Goal: Task Accomplishment & Management: Complete application form

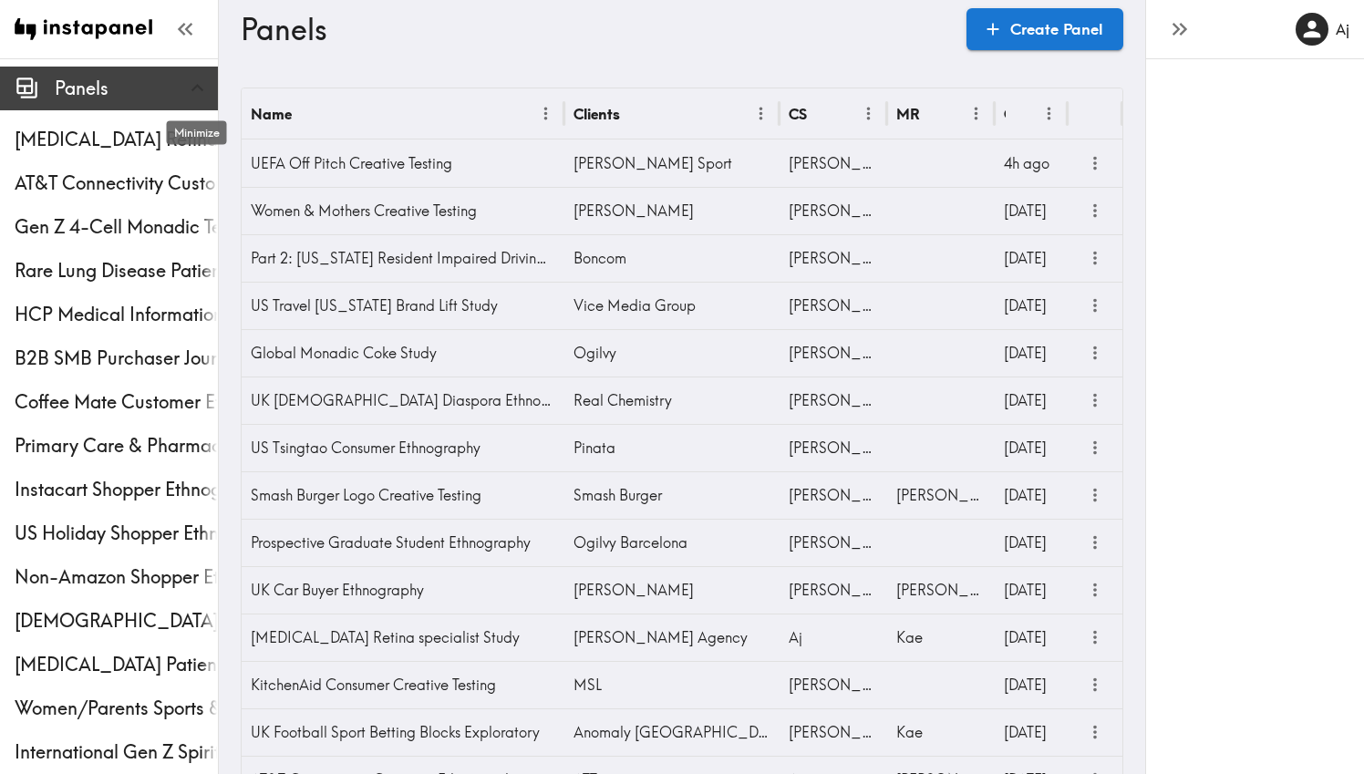
click at [198, 96] on icon "button" at bounding box center [197, 88] width 25 height 25
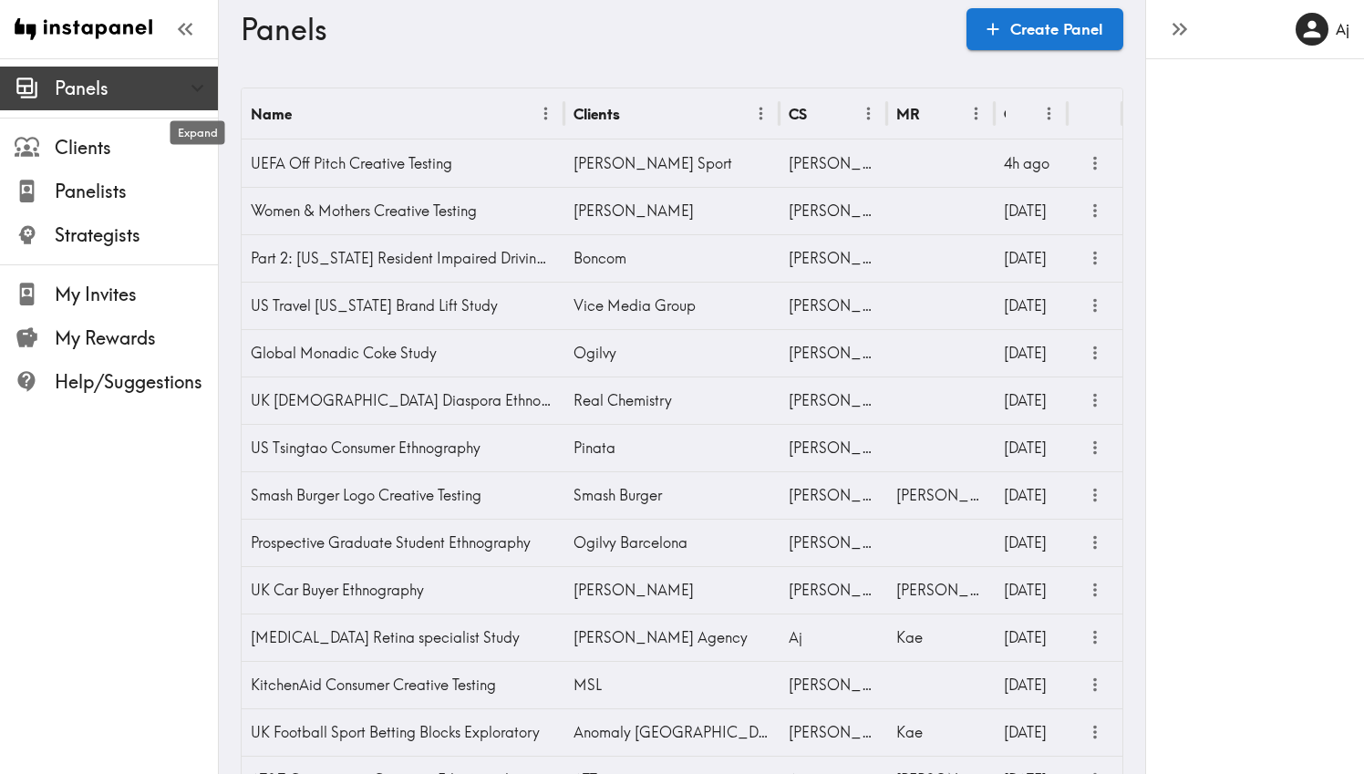
click at [198, 96] on icon "button" at bounding box center [197, 88] width 25 height 25
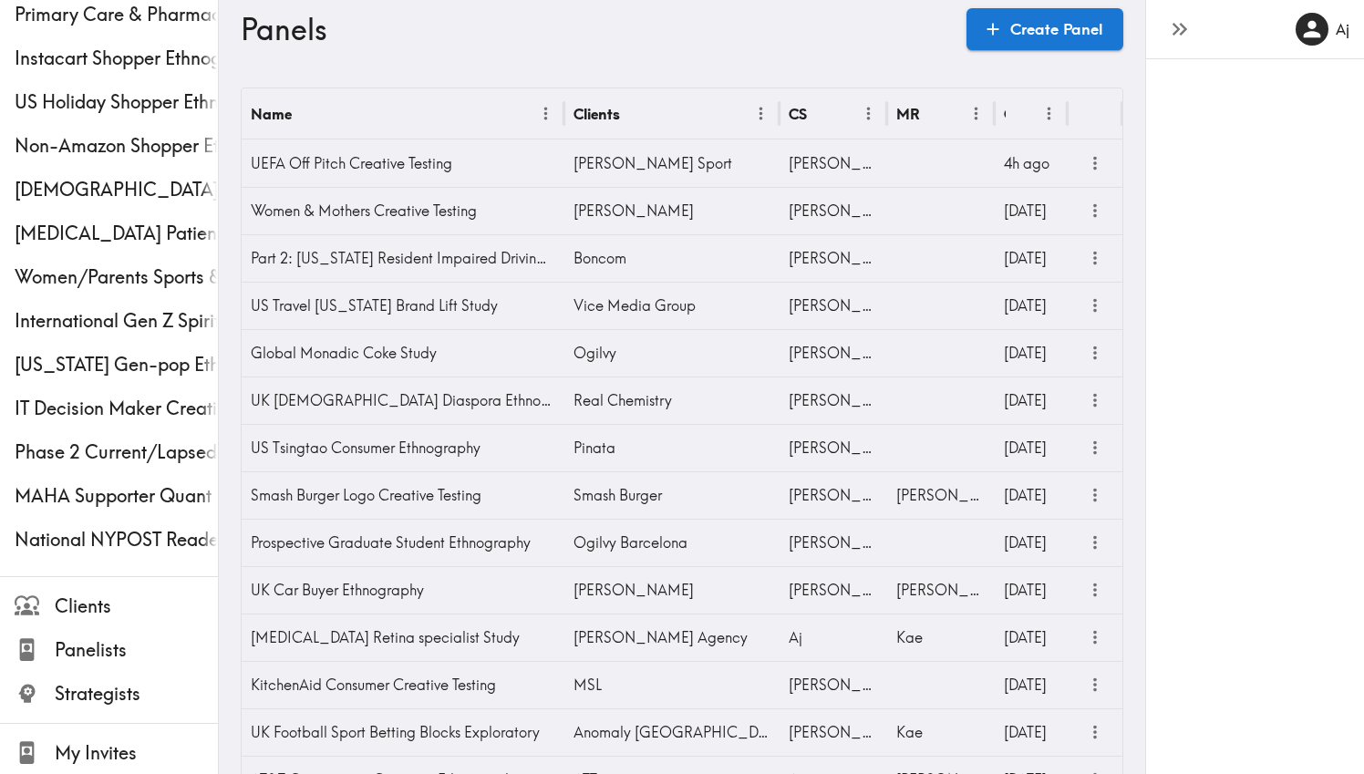
click at [1178, 33] on icon "button" at bounding box center [1179, 28] width 25 height 25
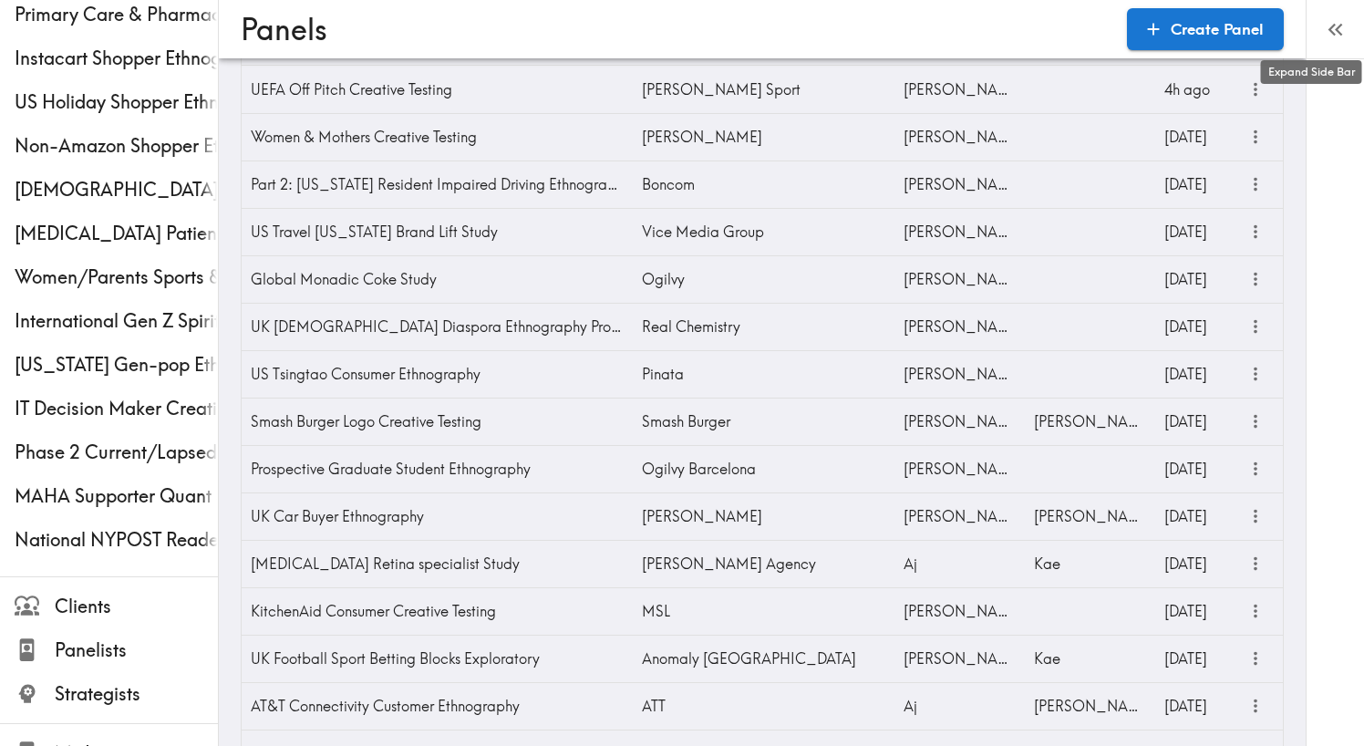
scroll to position [4530, 0]
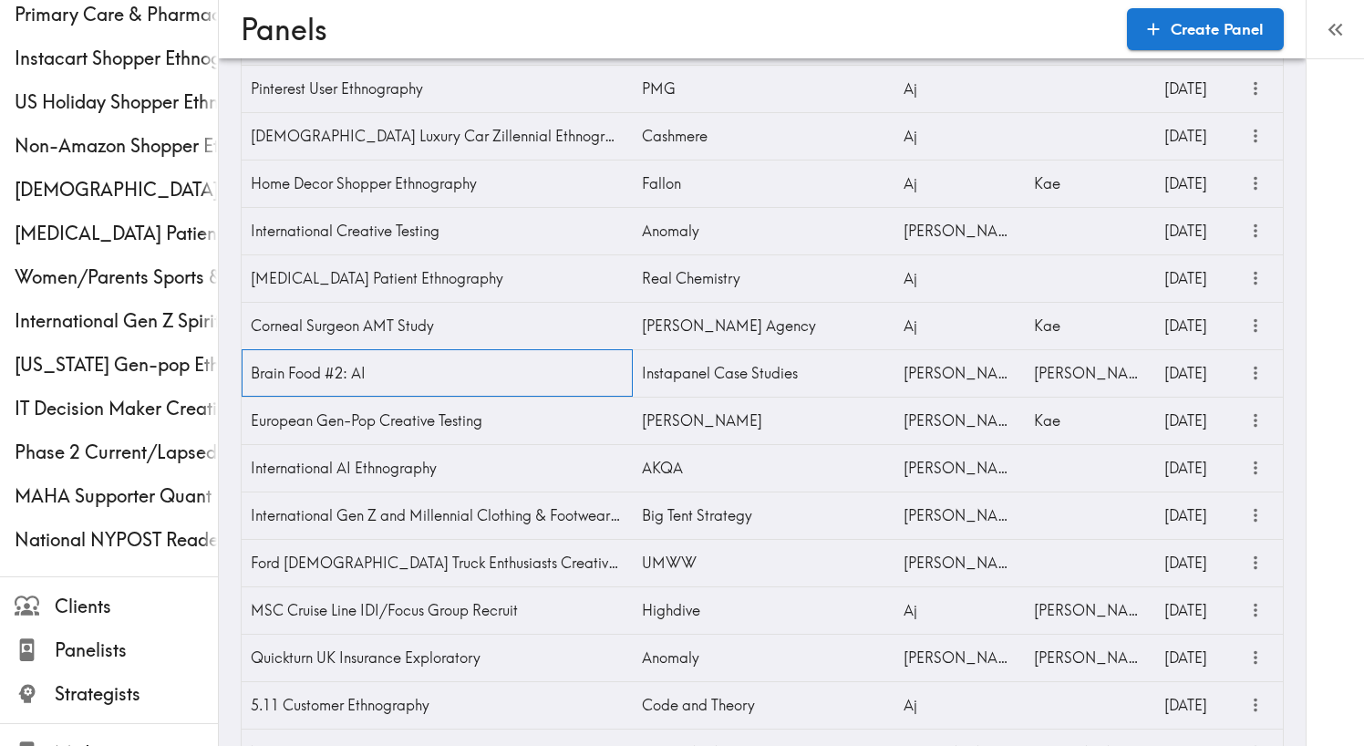
click at [368, 356] on div "Brain Food #2: AI" at bounding box center [437, 372] width 391 height 47
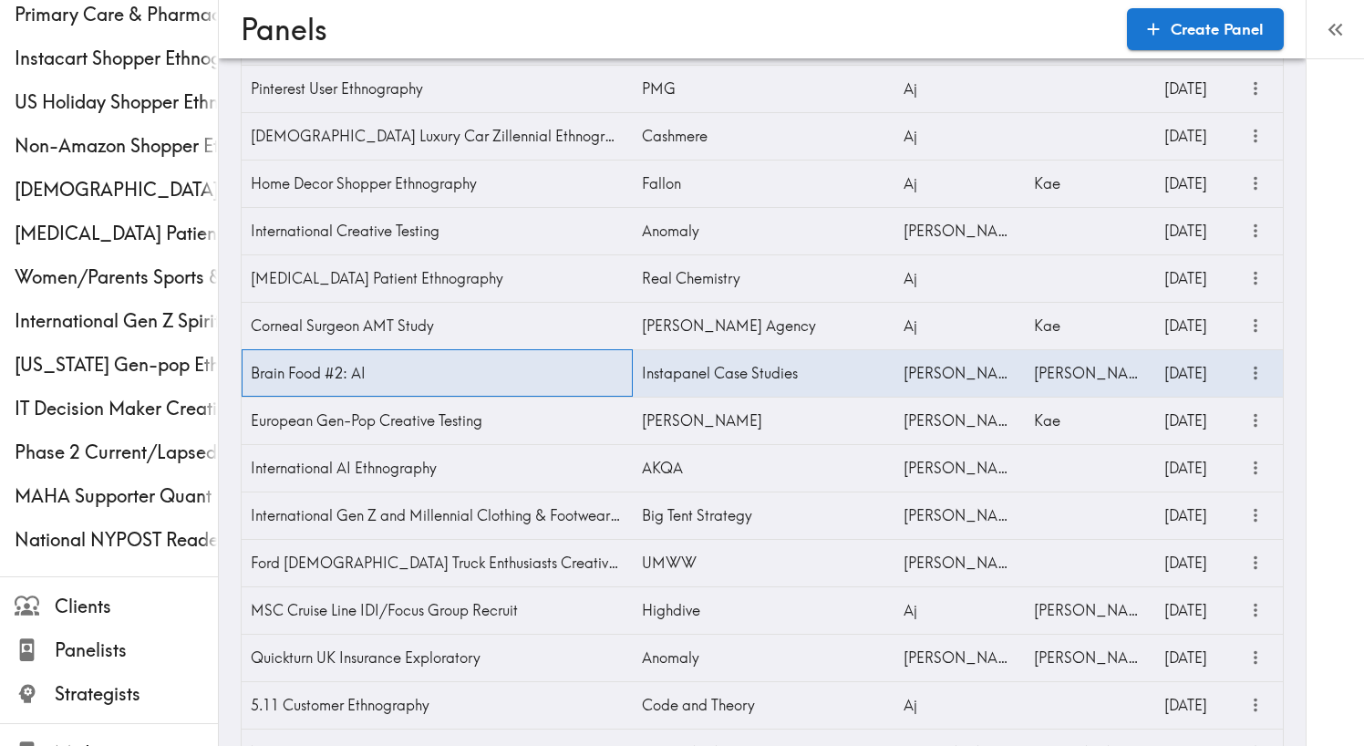
click at [340, 370] on div "Brain Food #2: AI" at bounding box center [437, 372] width 391 height 47
click at [1253, 373] on icon "more" at bounding box center [1255, 373] width 21 height 21
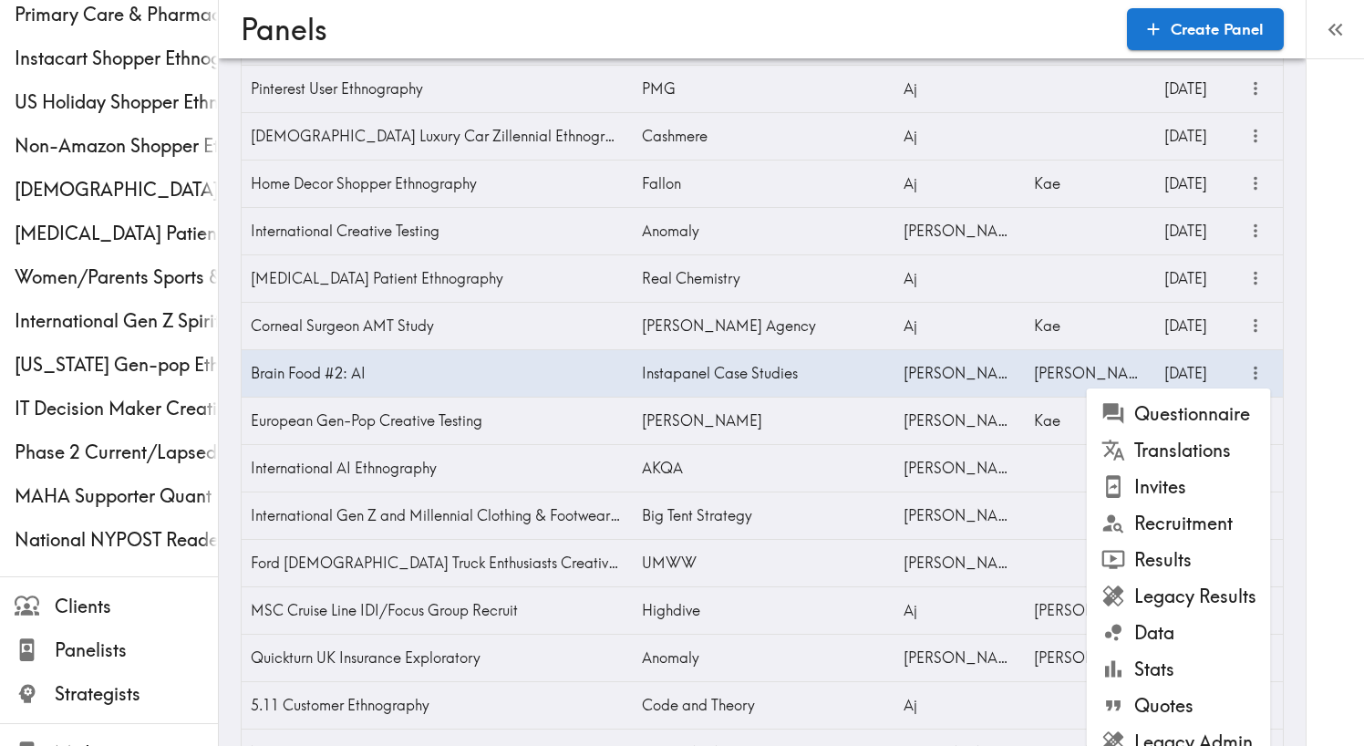
click at [1191, 424] on li "Questionnaire" at bounding box center [1179, 414] width 184 height 36
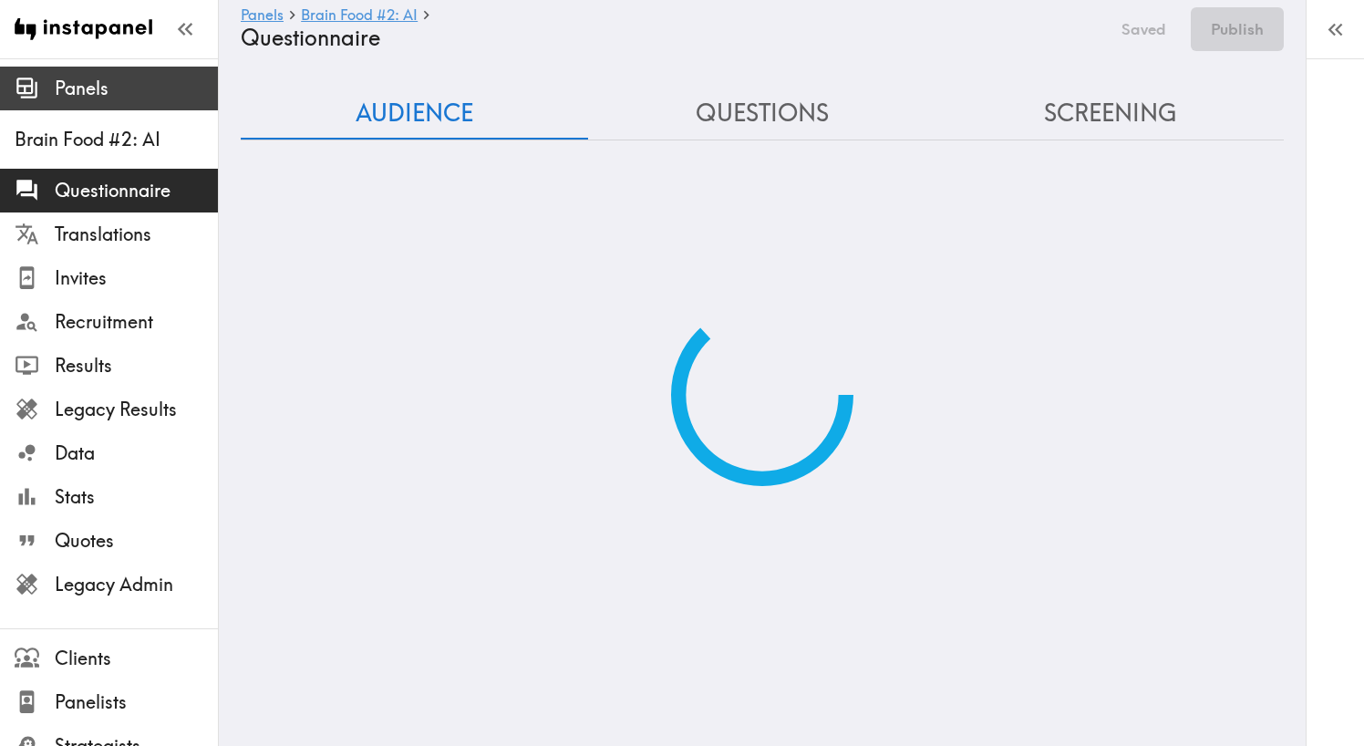
scroll to position [51, 0]
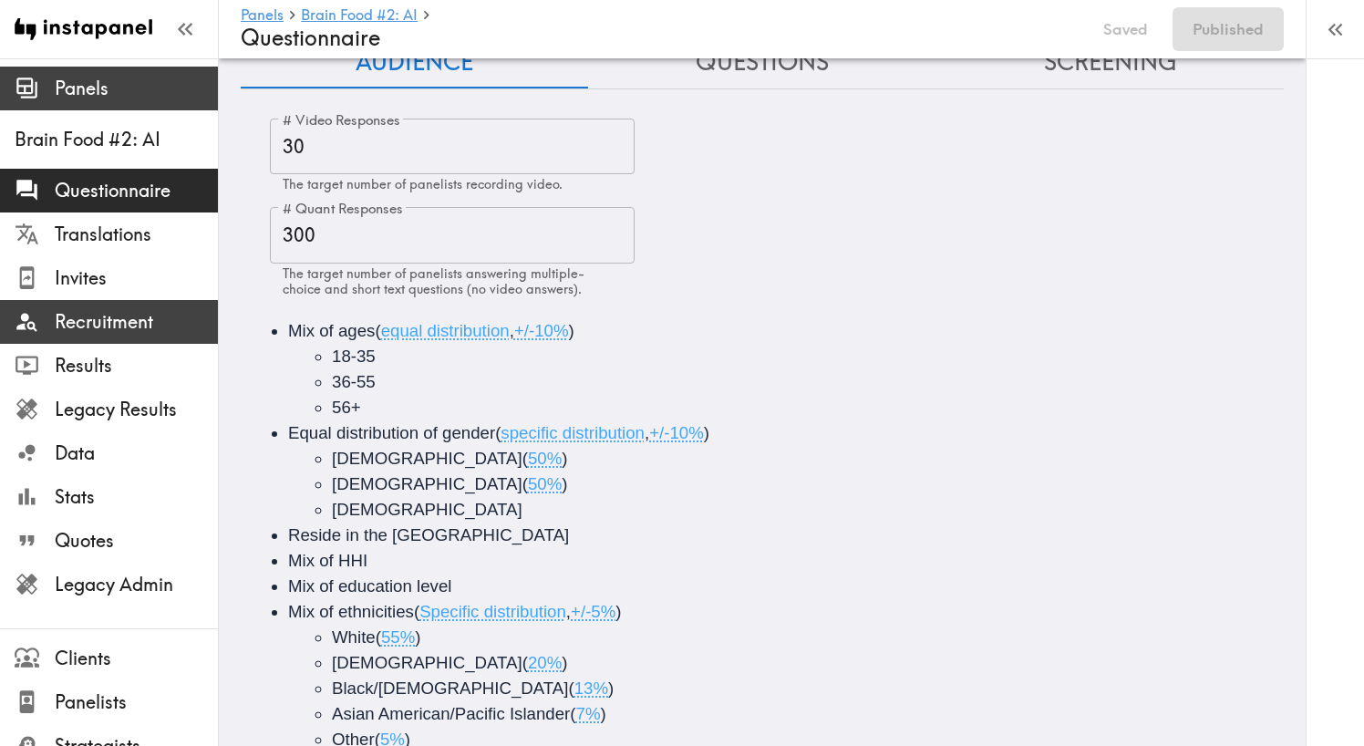
click at [96, 331] on span "Recruitment" at bounding box center [136, 322] width 163 height 26
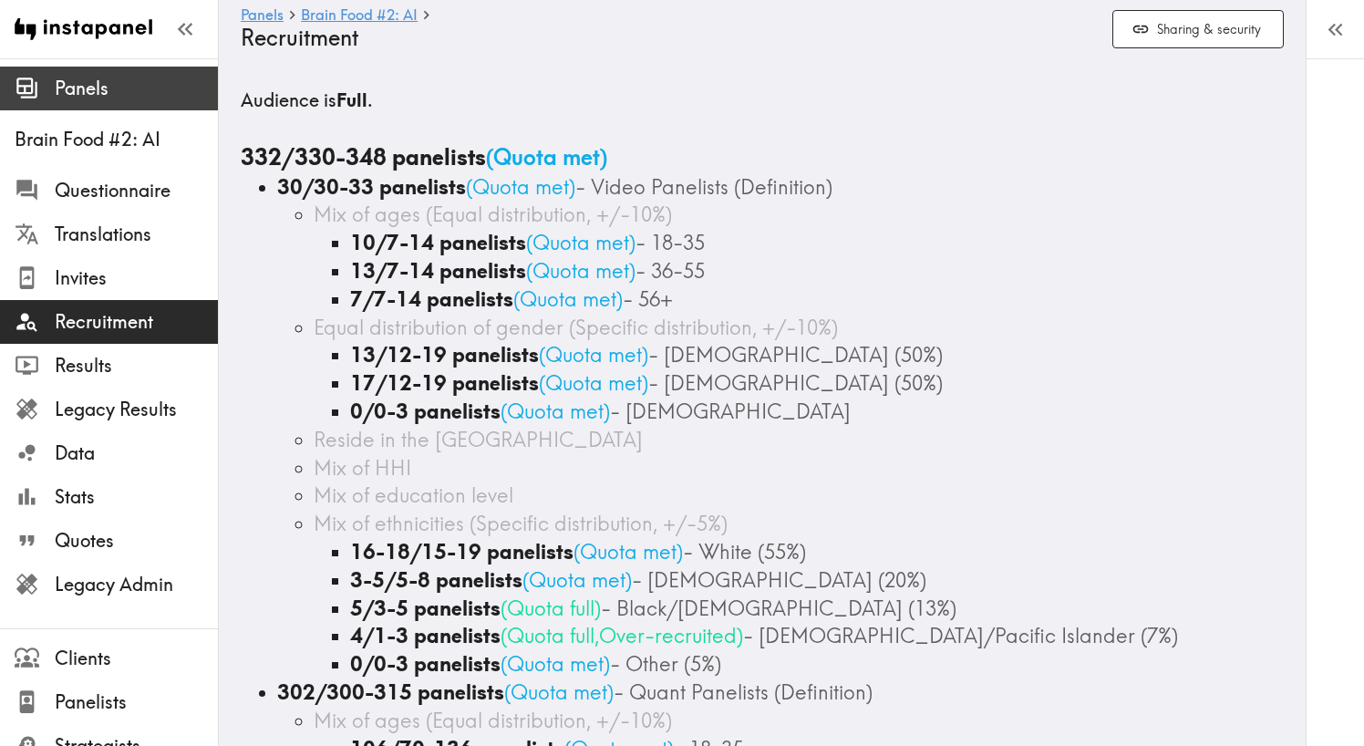
click at [106, 298] on div "Recruitment" at bounding box center [109, 321] width 218 height 47
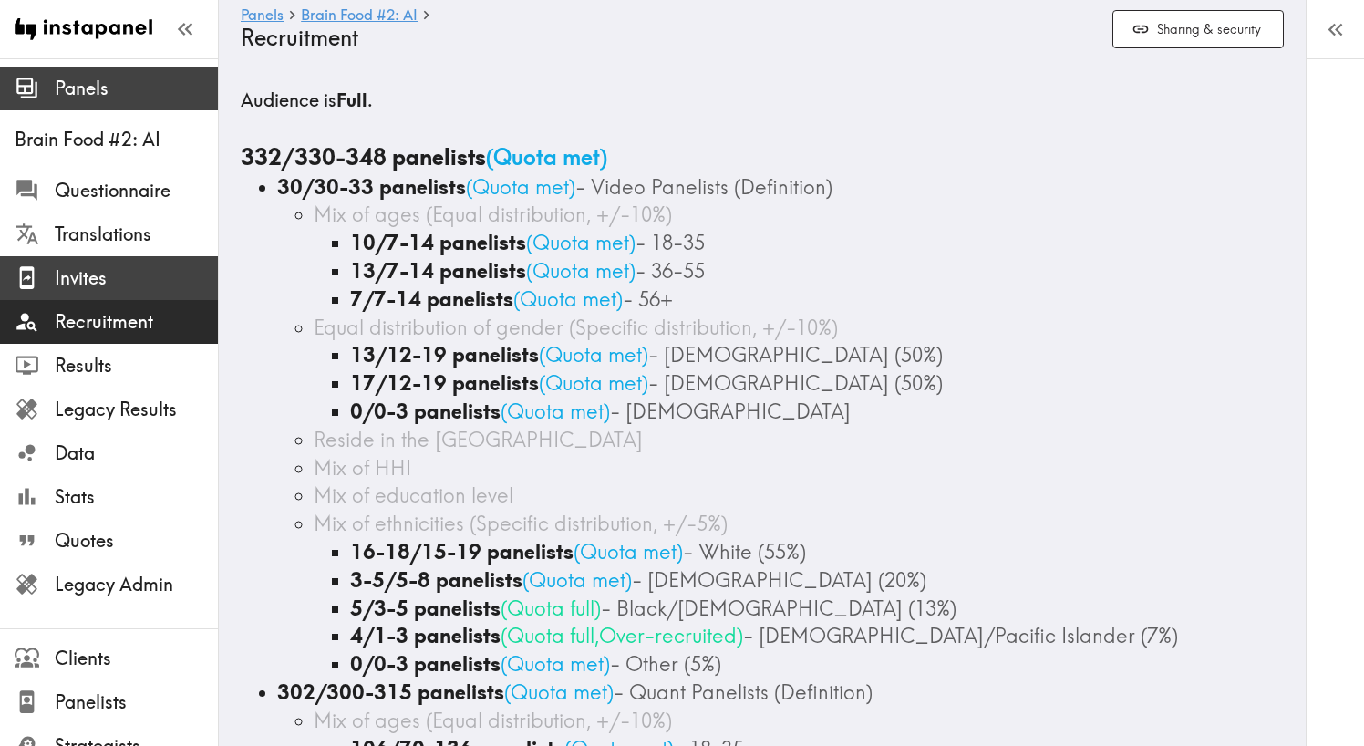
click at [103, 275] on span "Invites" at bounding box center [136, 278] width 163 height 26
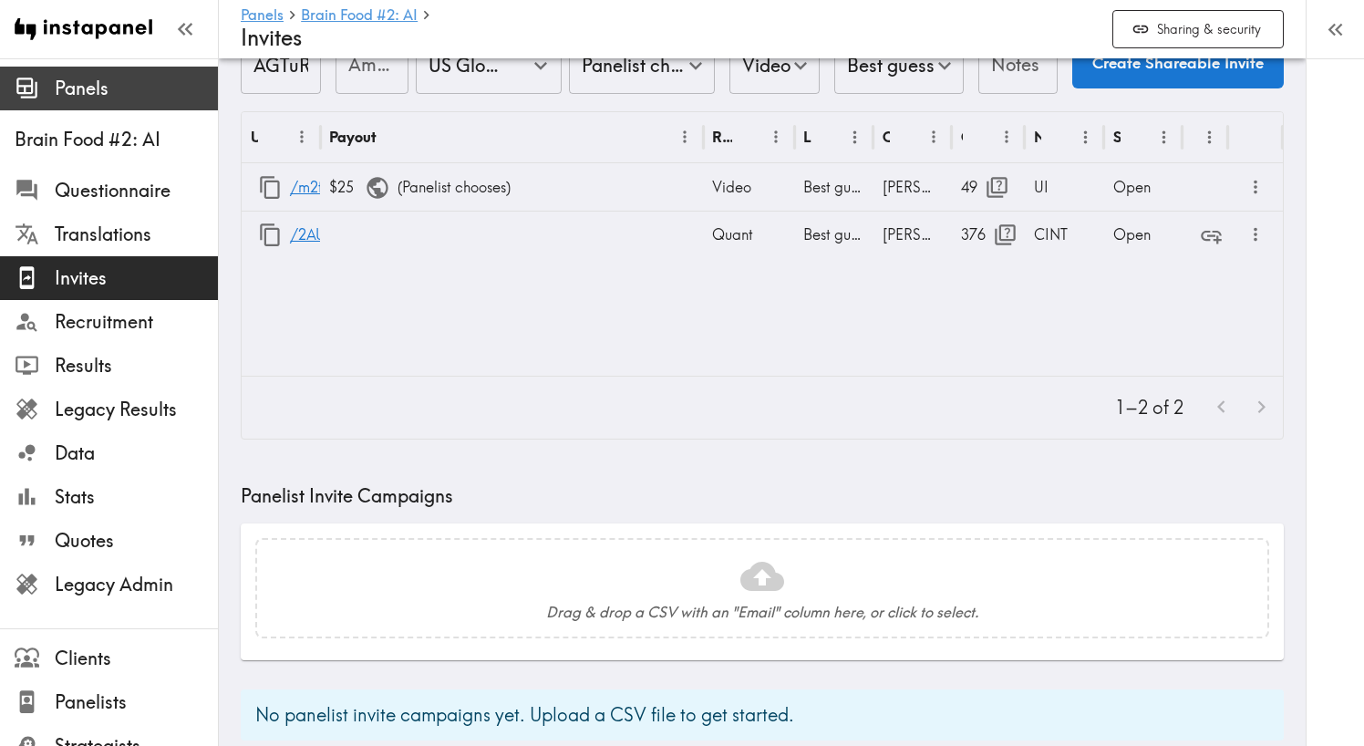
scroll to position [91, 0]
click at [268, 189] on icon "button" at bounding box center [270, 186] width 25 height 25
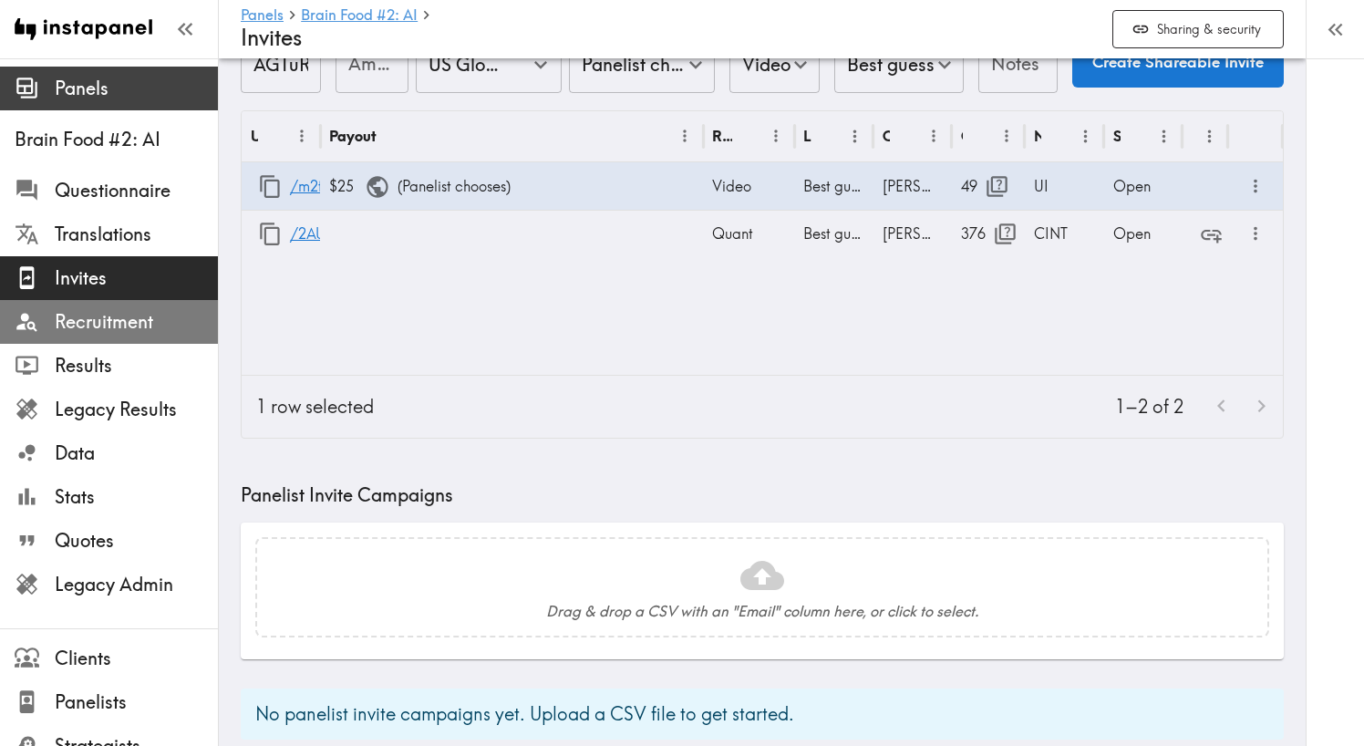
click at [102, 307] on span "Recruitment" at bounding box center [136, 321] width 163 height 33
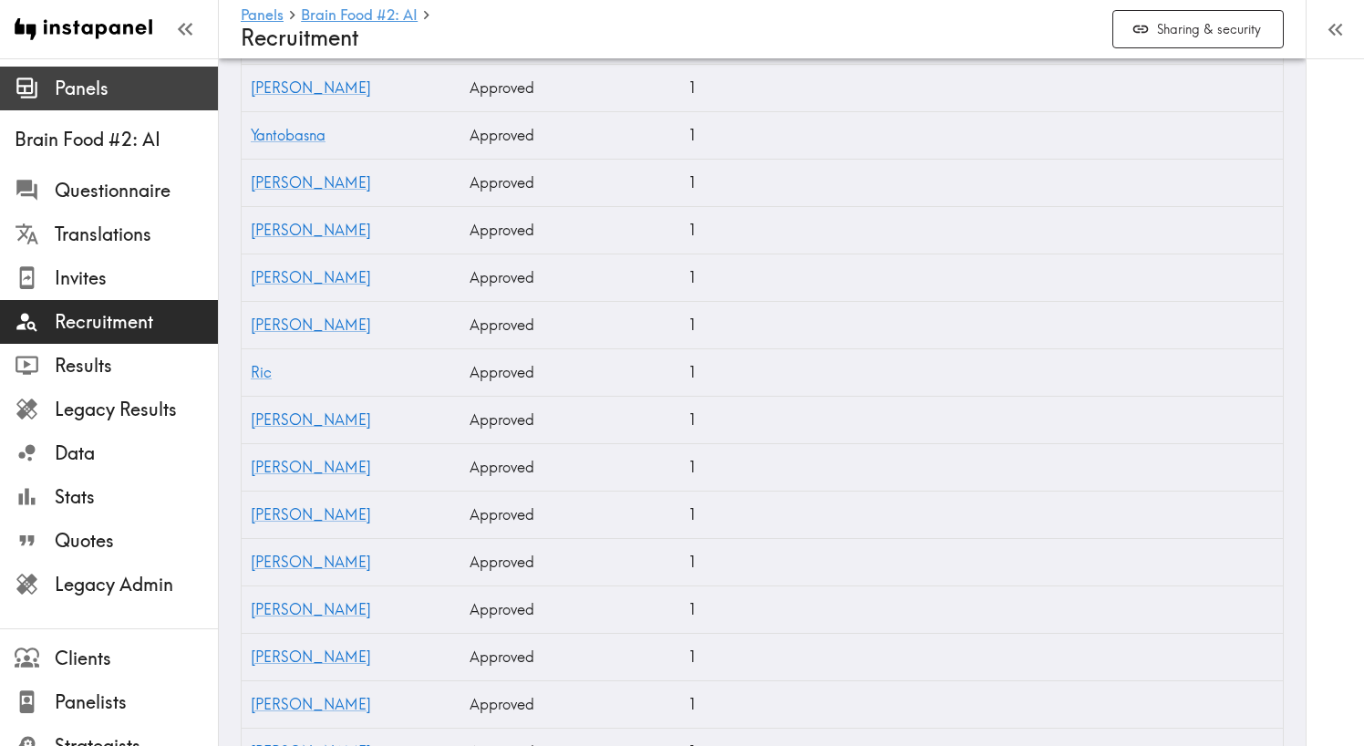
scroll to position [3963, 0]
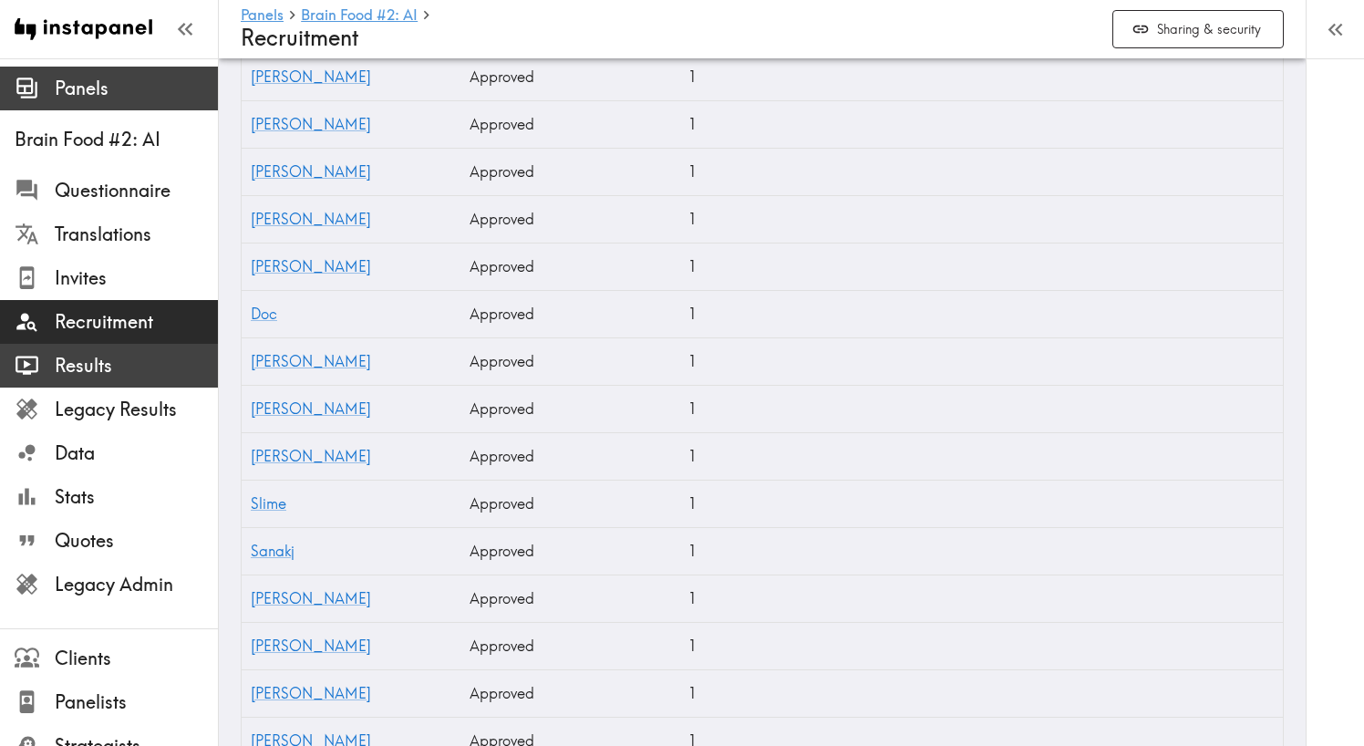
click at [120, 382] on div "Results" at bounding box center [109, 365] width 218 height 47
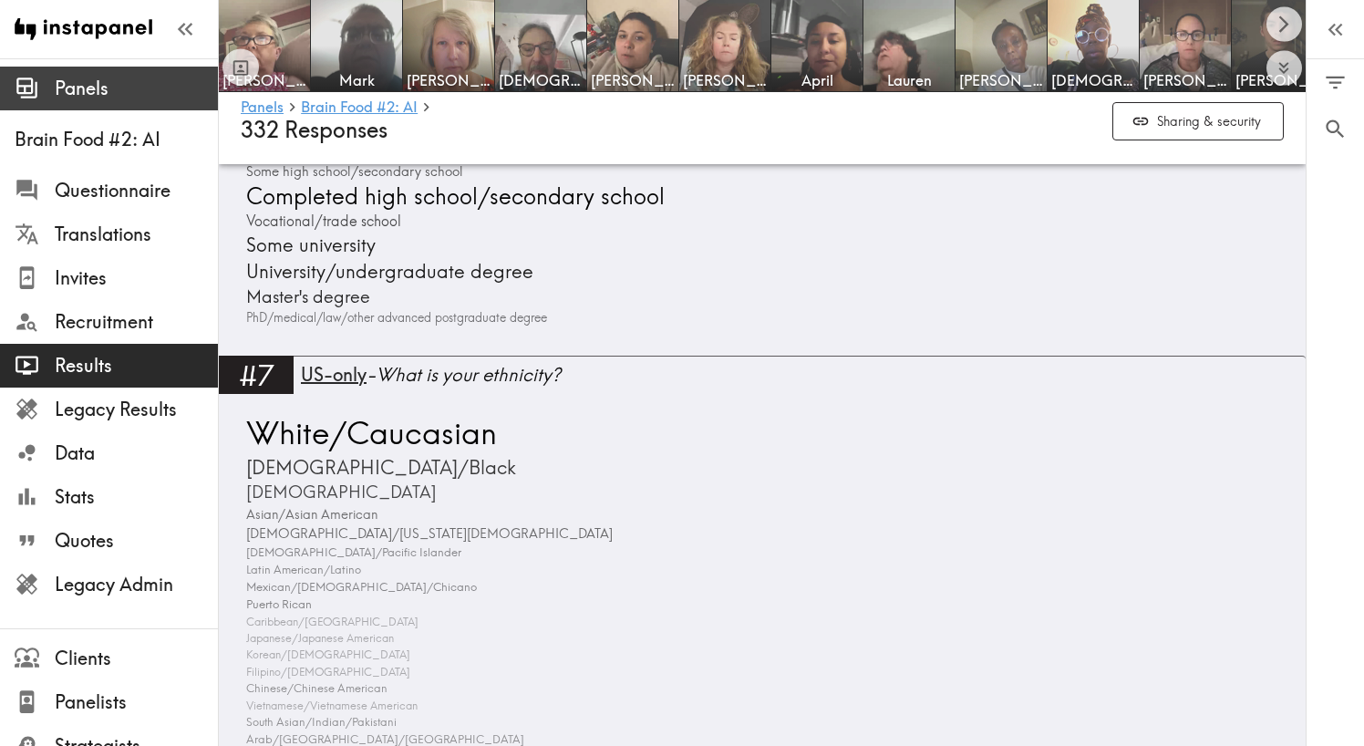
scroll to position [3103, 0]
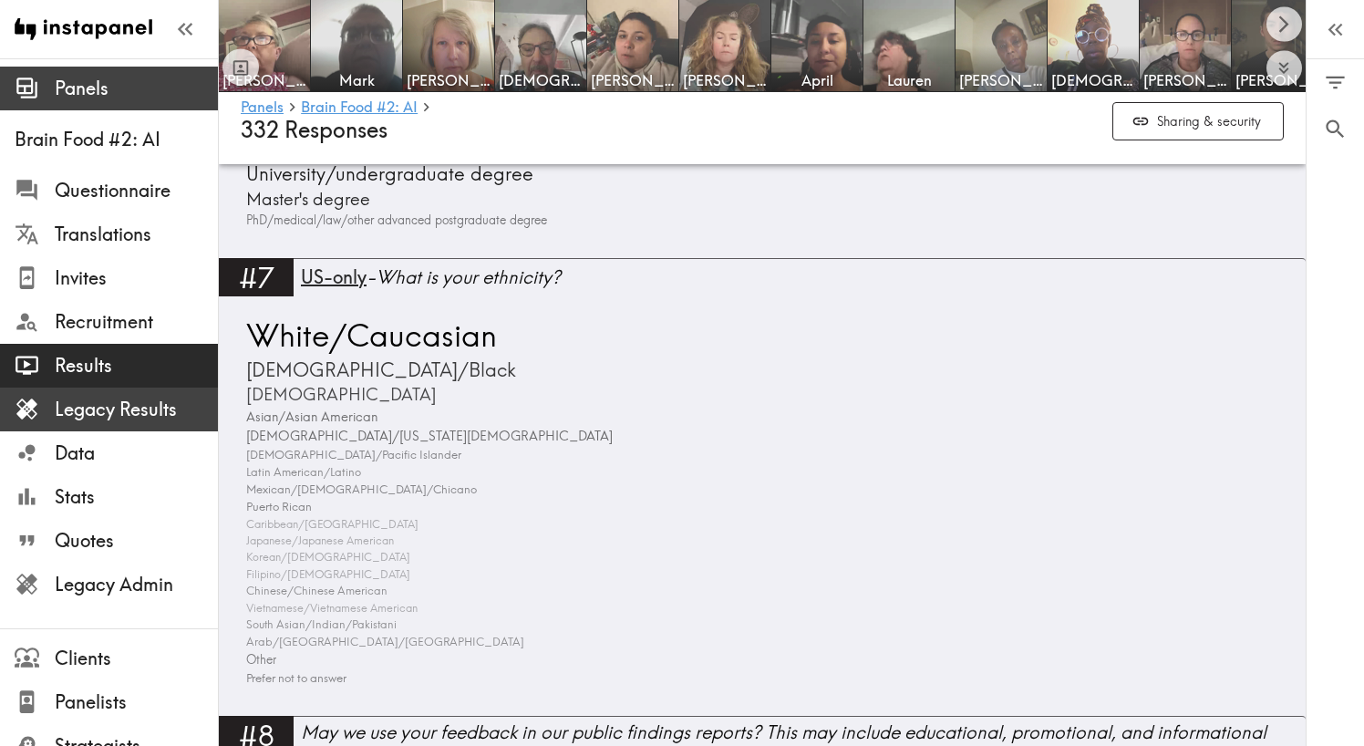
click at [146, 417] on span "Legacy Results" at bounding box center [136, 410] width 163 height 26
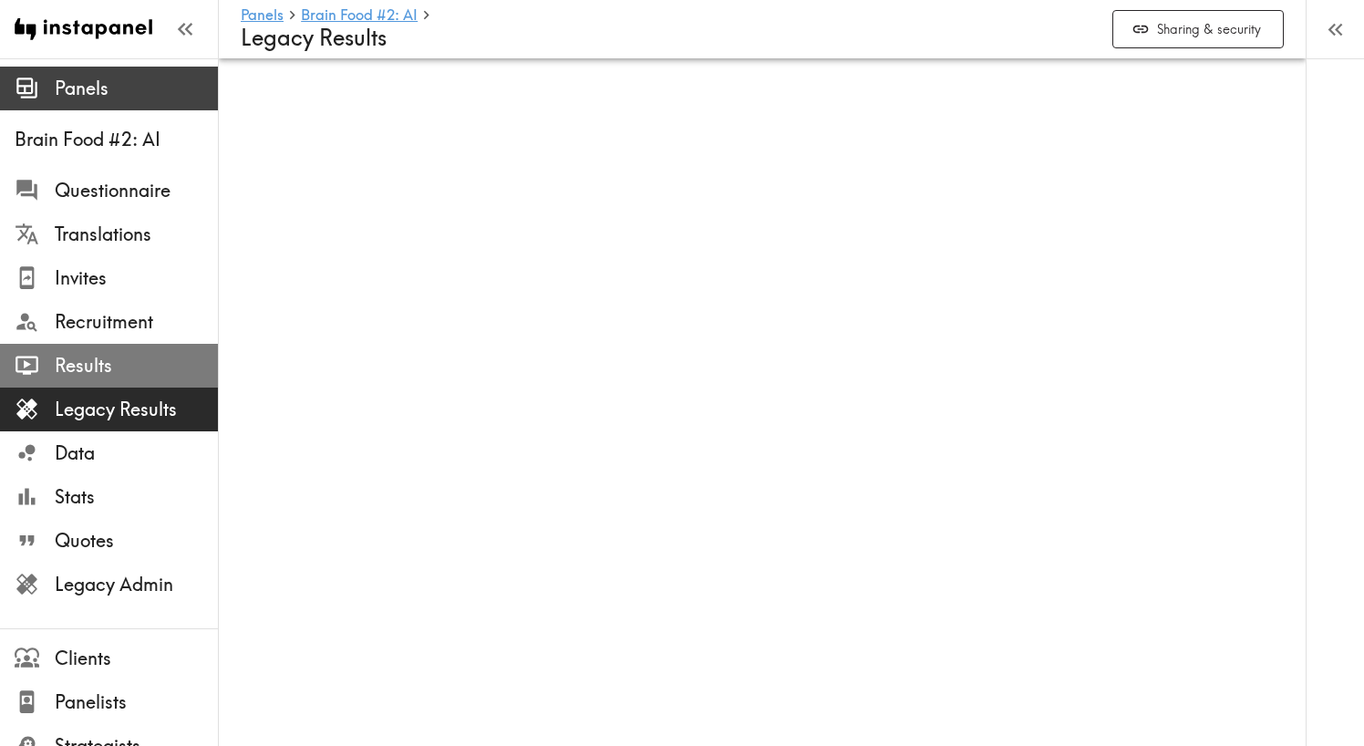
click at [144, 372] on span "Results" at bounding box center [136, 366] width 163 height 26
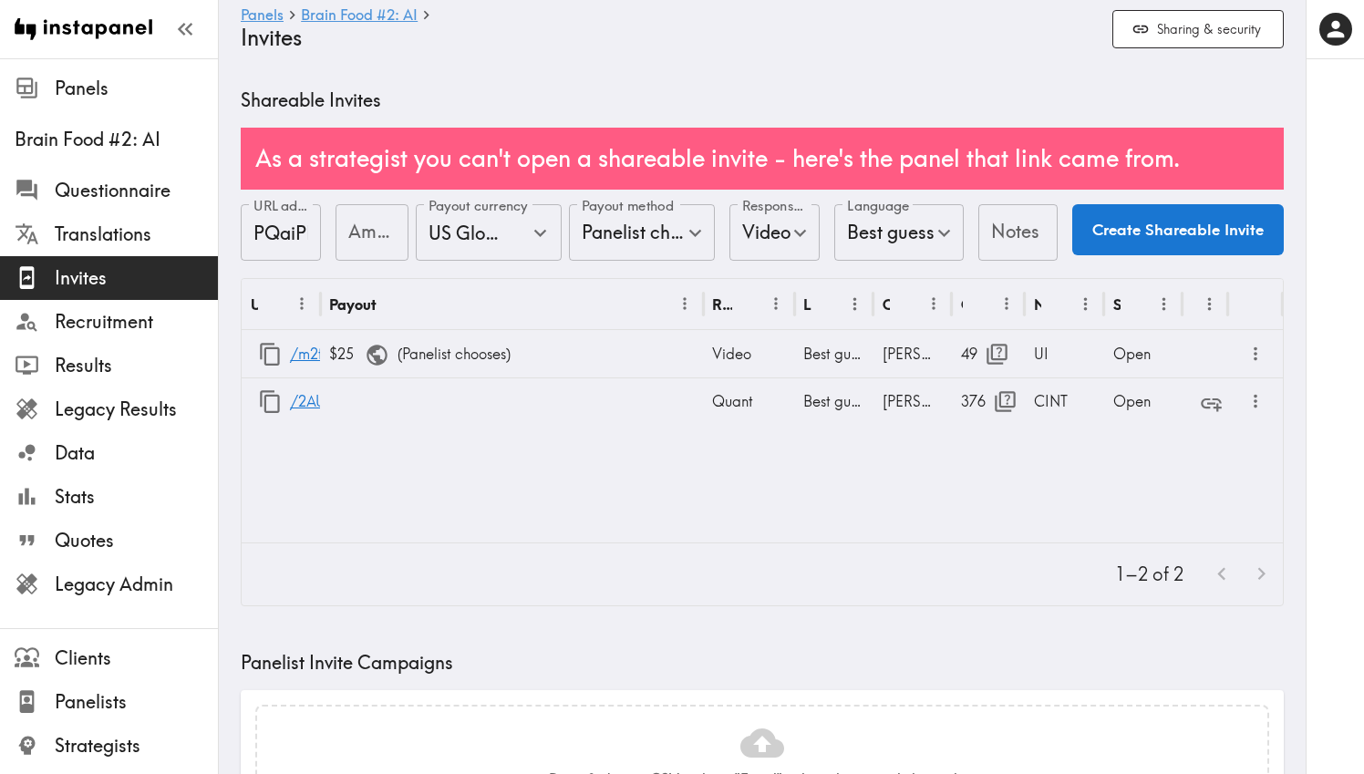
click at [1146, 238] on button "Create Shareable Invite" at bounding box center [1177, 229] width 211 height 51
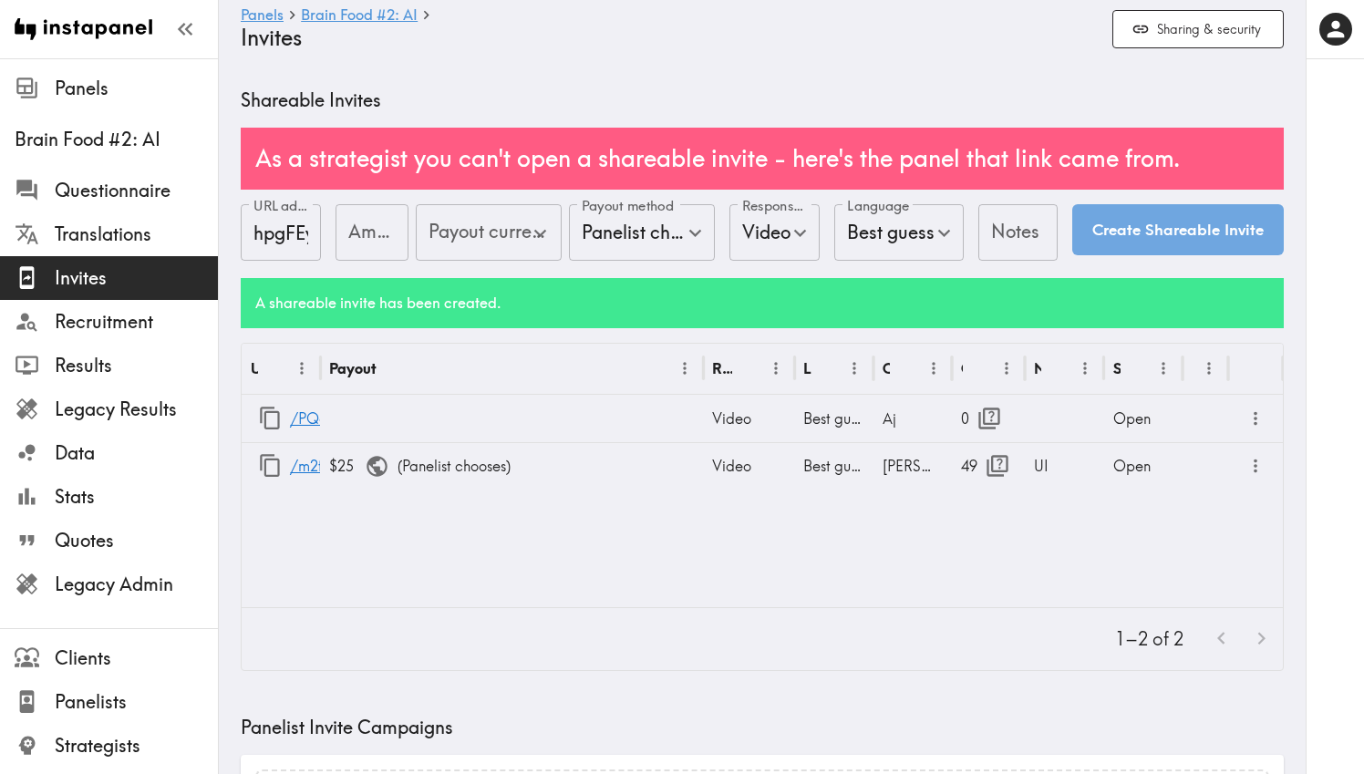
type input "US Global Equivalent - converted and cost-of-living adjusted"
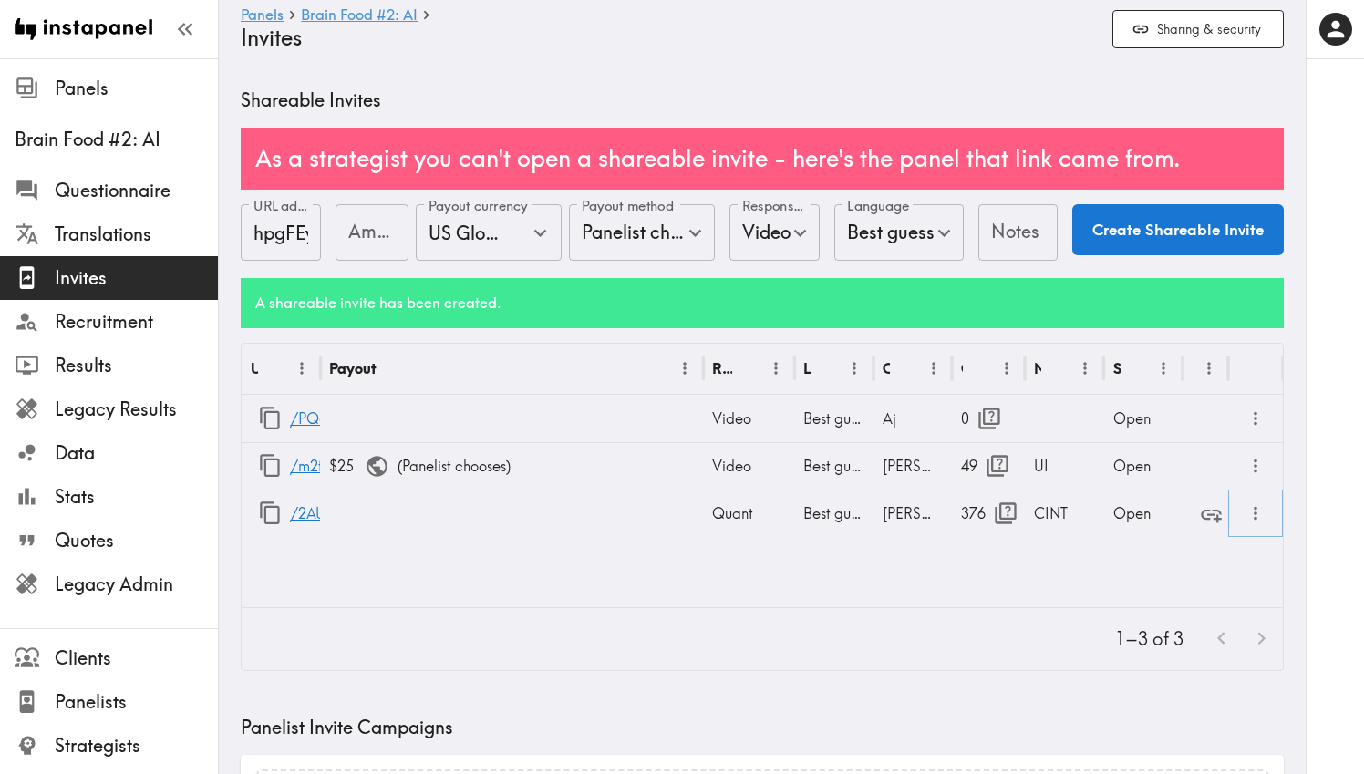
click at [1251, 519] on icon "more" at bounding box center [1255, 513] width 21 height 21
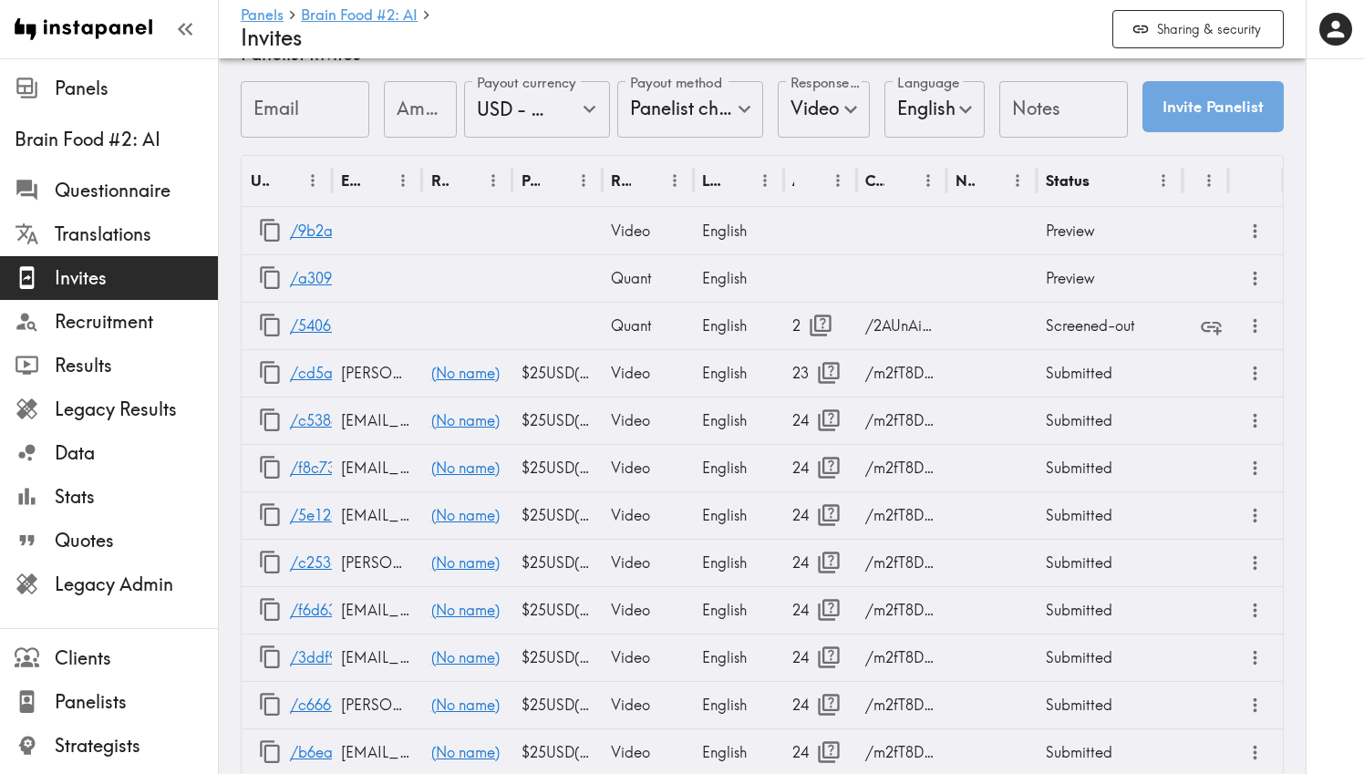
scroll to position [974, 0]
click at [274, 230] on icon "button" at bounding box center [270, 231] width 25 height 25
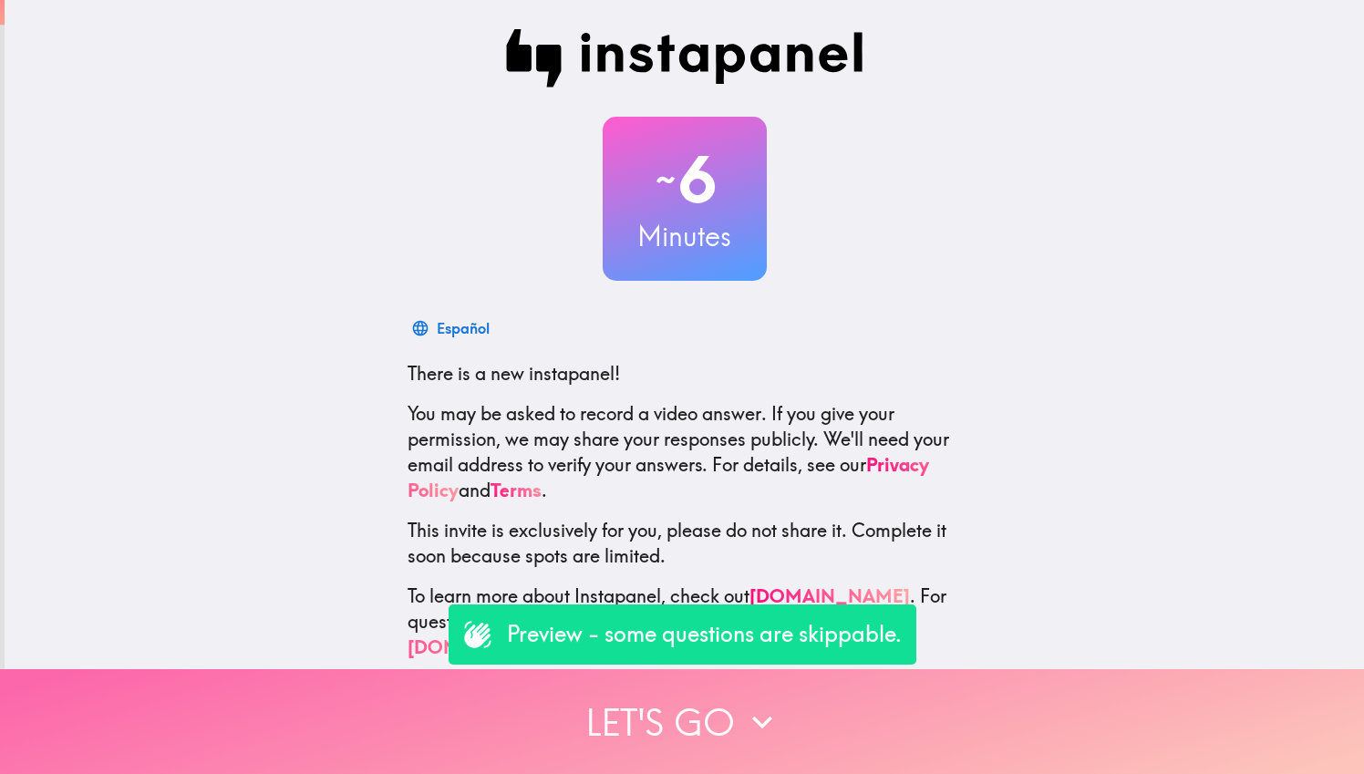
click at [562, 748] on button "Let's go" at bounding box center [682, 721] width 1364 height 105
